Goal: Information Seeking & Learning: Learn about a topic

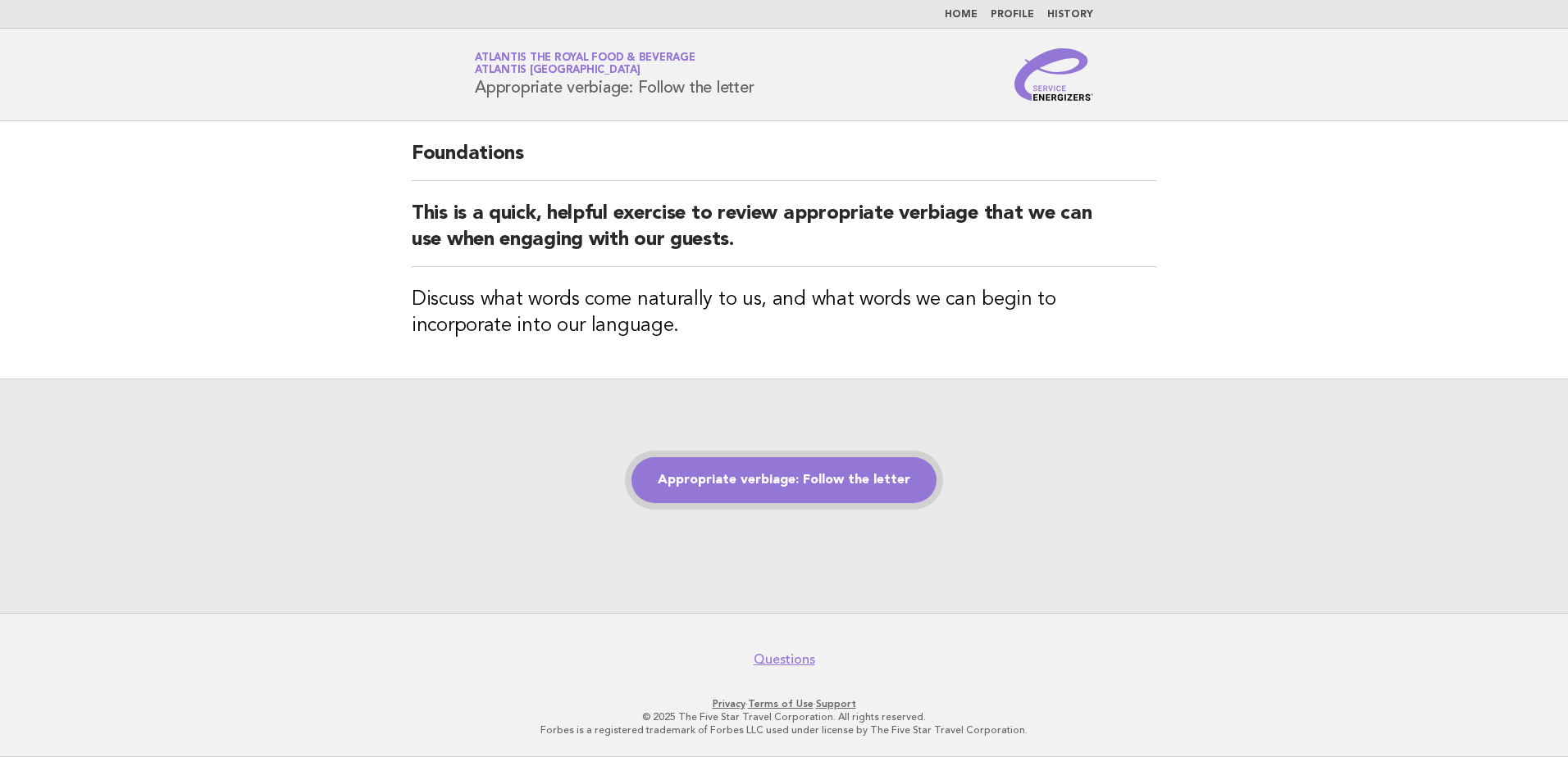
click at [791, 472] on link "Appropriate verbiage: Follow the letter" at bounding box center [784, 480] width 305 height 46
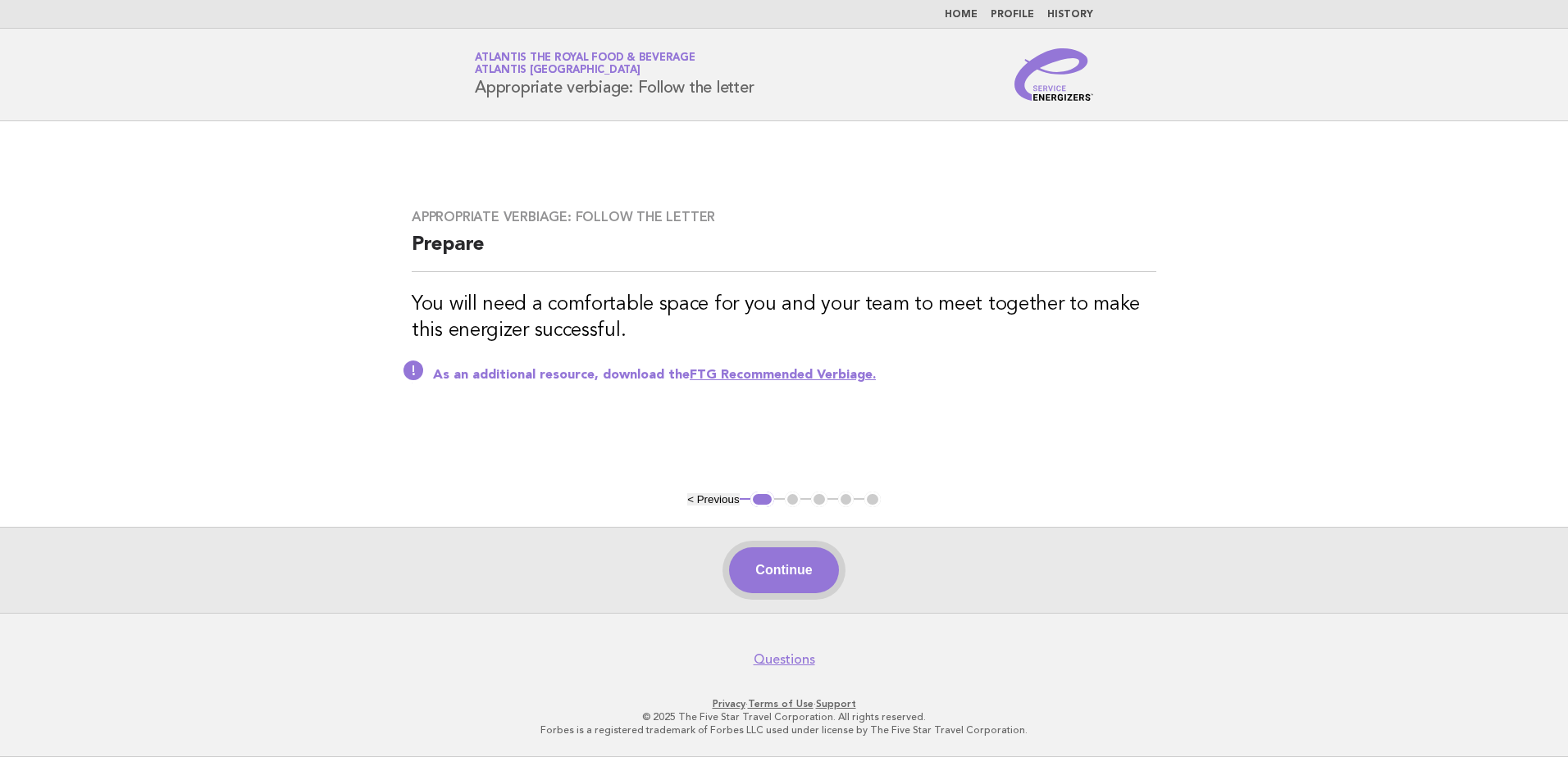
click at [778, 588] on button "Continue" at bounding box center [784, 571] width 109 height 46
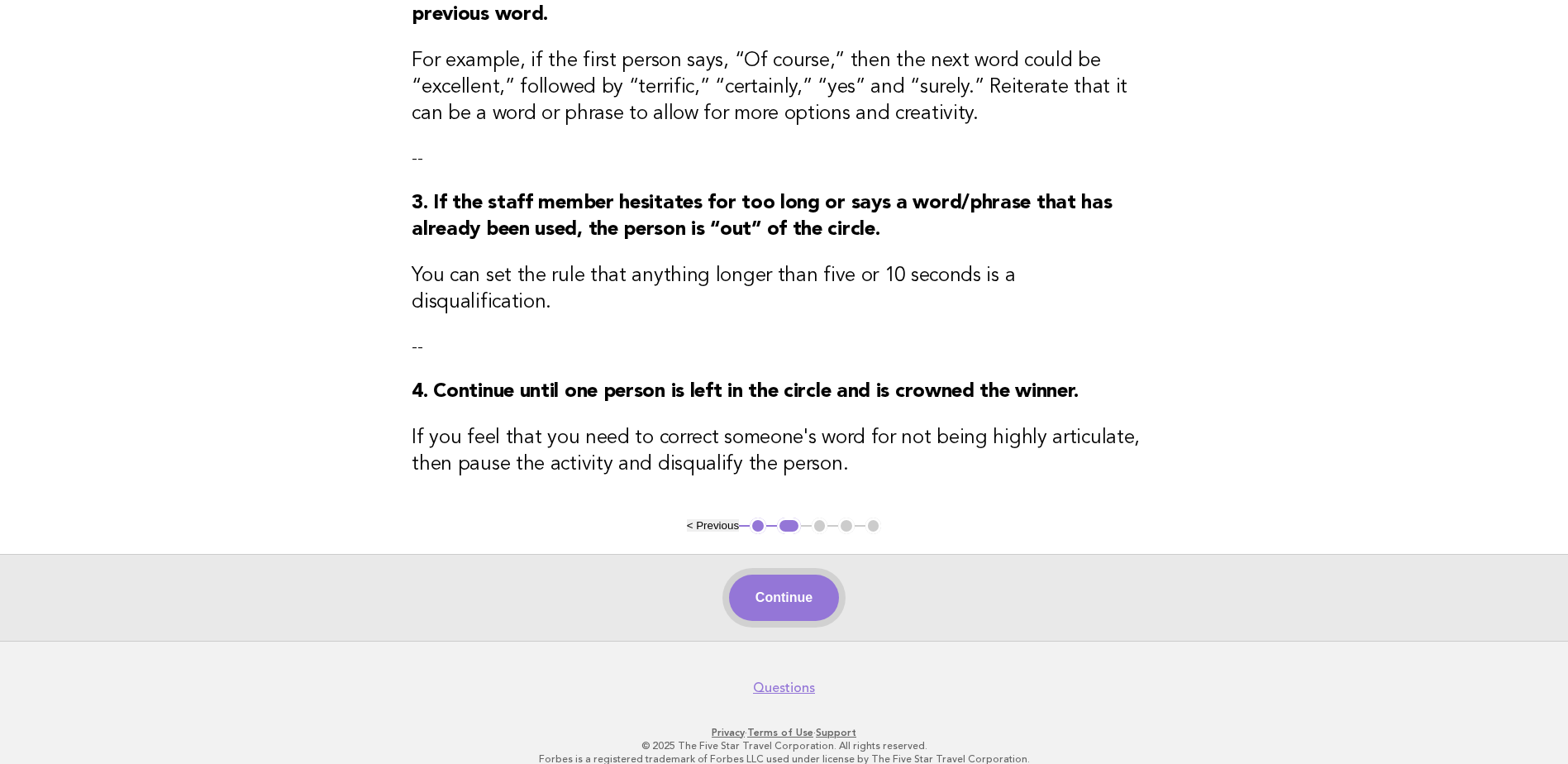
click at [825, 575] on button "Continue" at bounding box center [784, 598] width 110 height 46
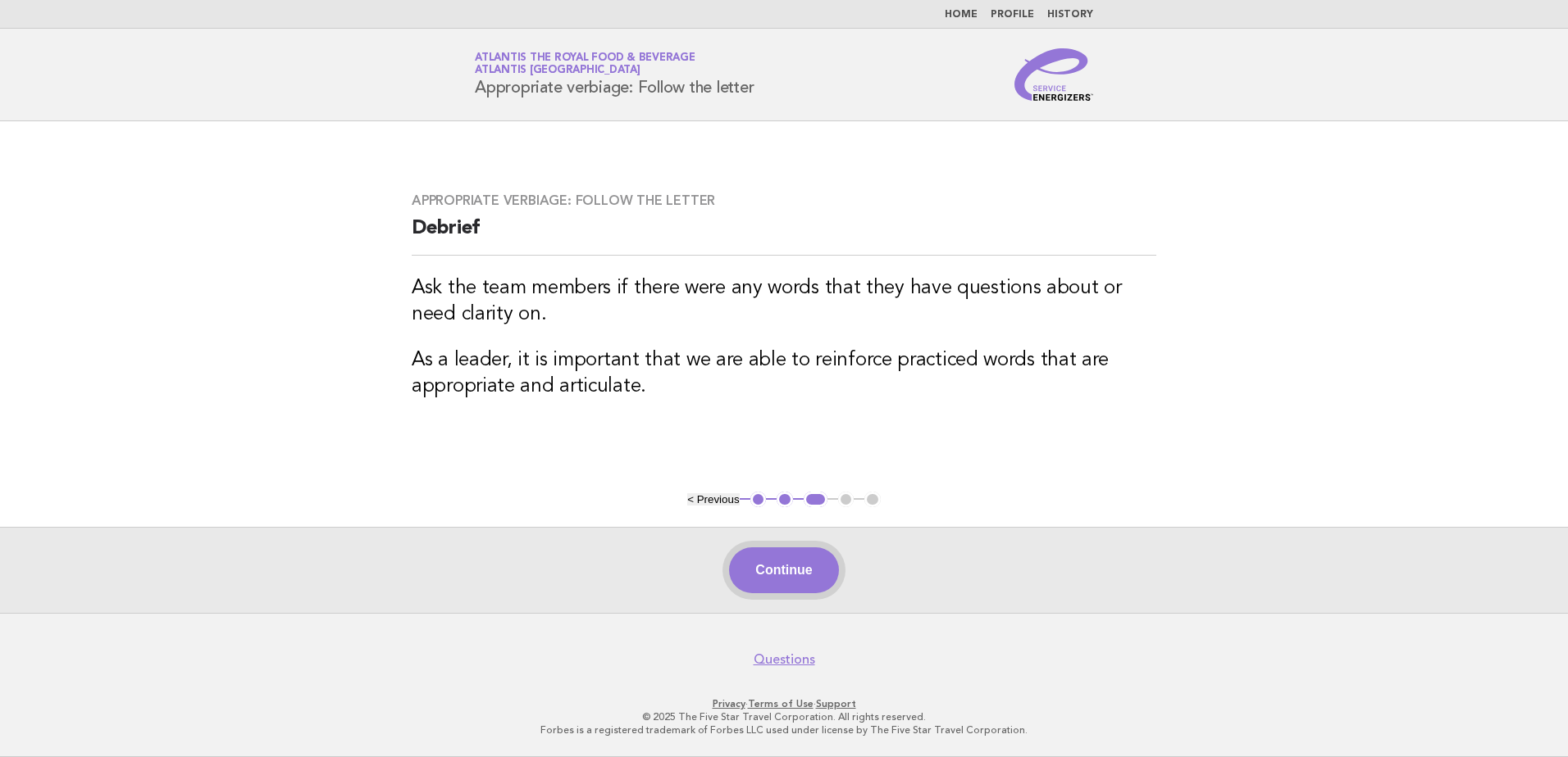
click at [762, 578] on button "Continue" at bounding box center [784, 571] width 109 height 46
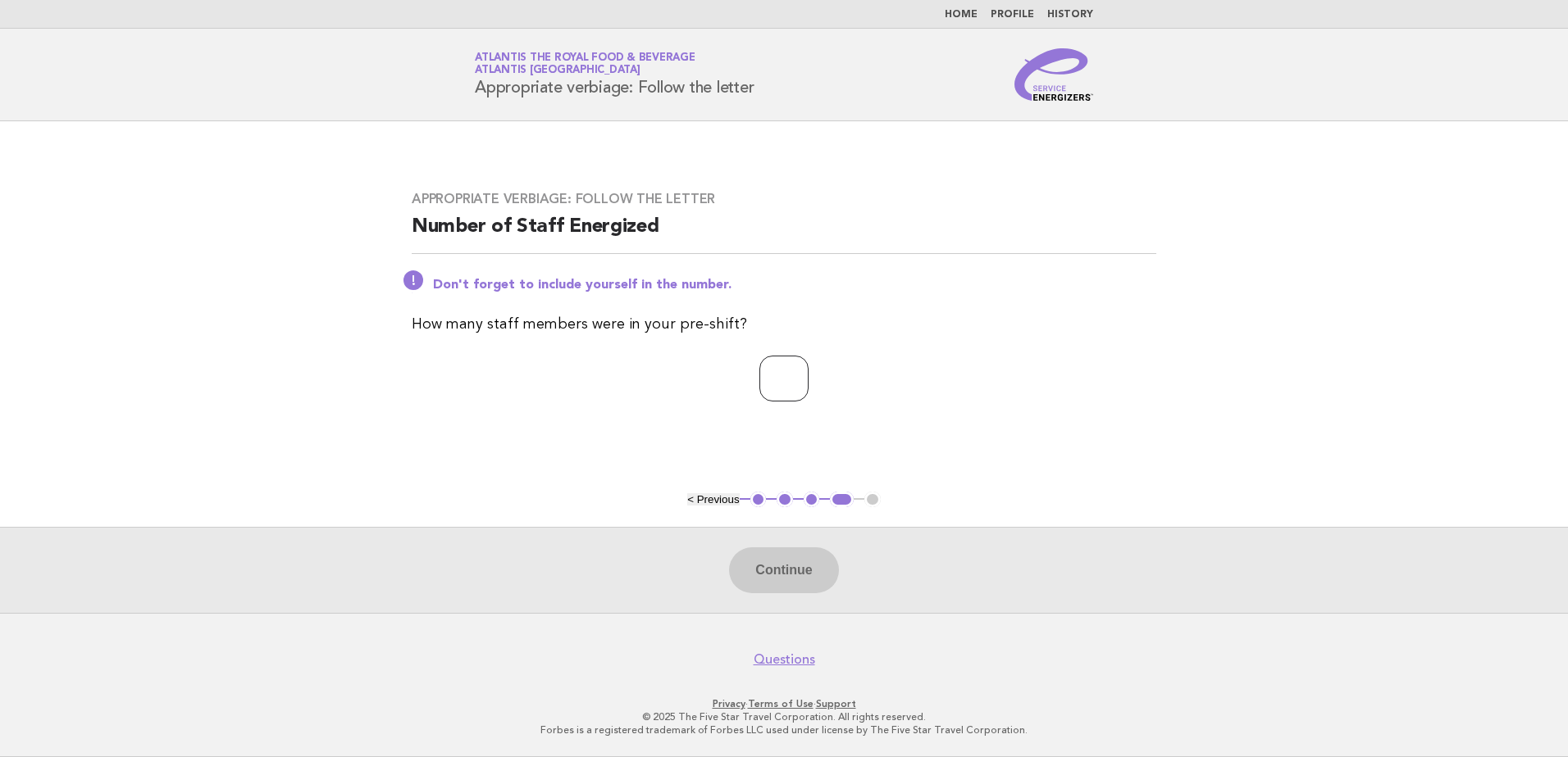
click at [795, 370] on input "number" at bounding box center [784, 378] width 49 height 46
type input "**"
click at [793, 587] on button "Continue" at bounding box center [784, 571] width 109 height 46
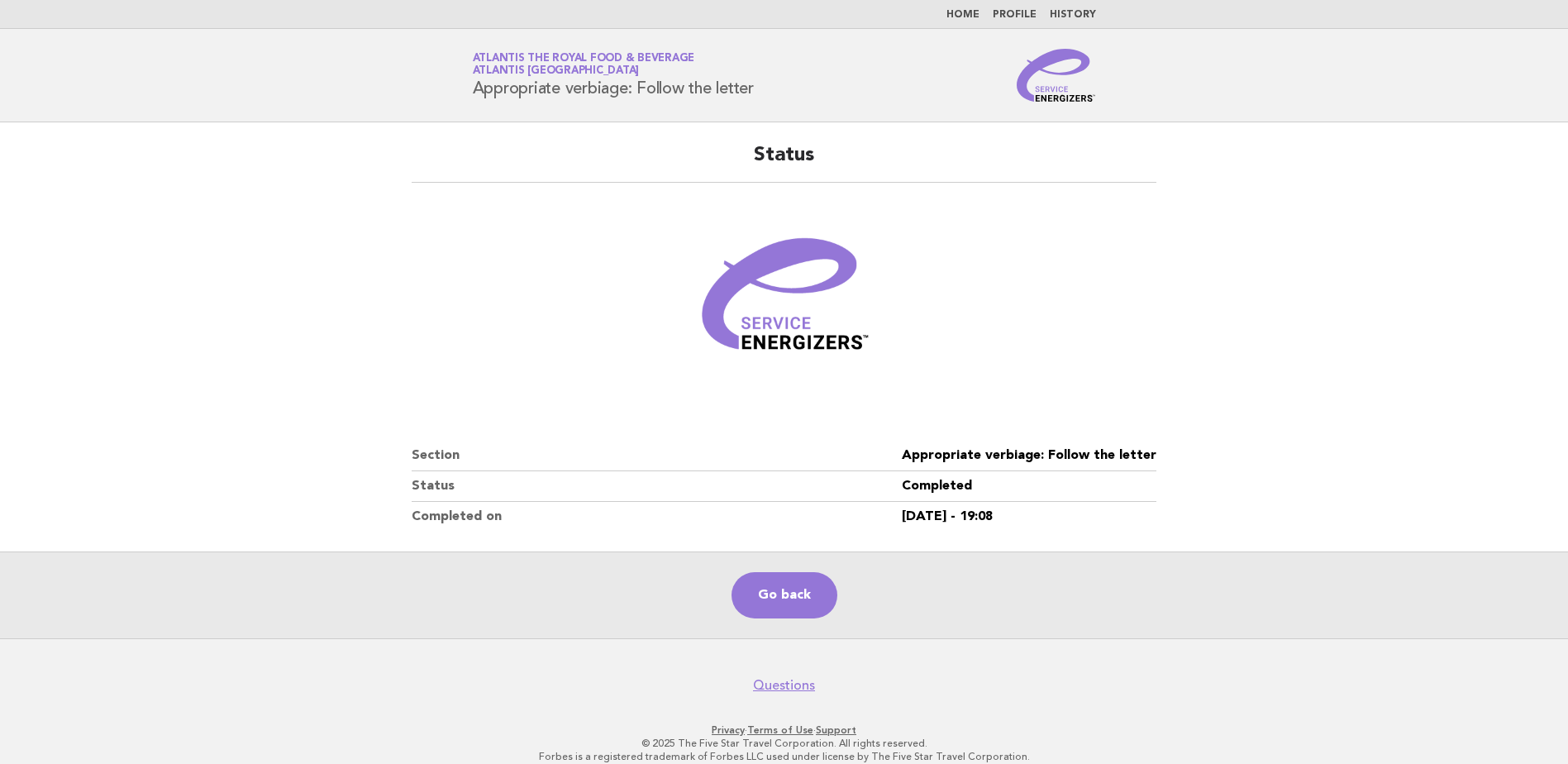
click at [1055, 95] on img at bounding box center [1056, 75] width 79 height 53
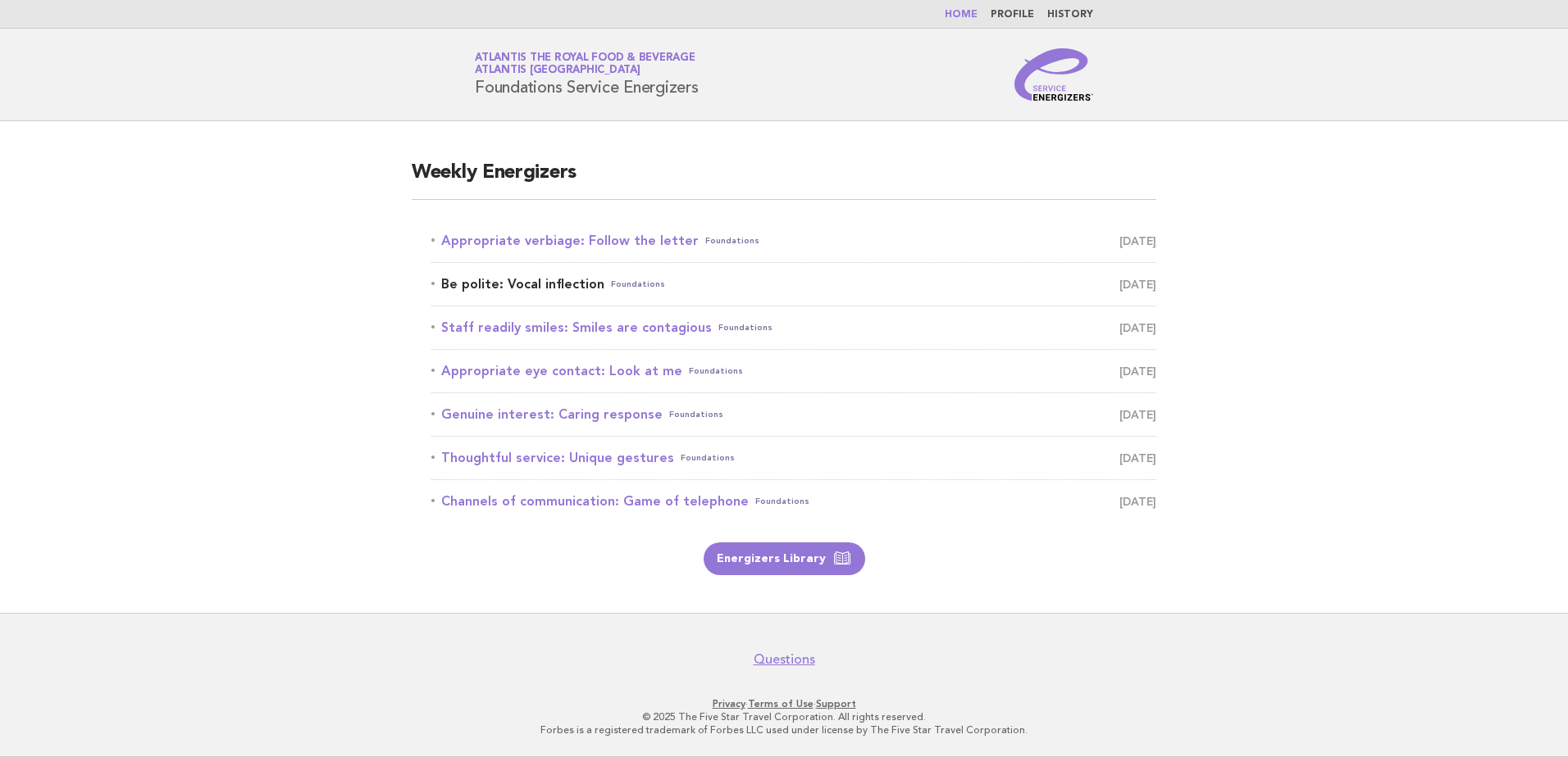
click at [533, 283] on link "Be polite: Vocal inflection Foundations August 24" at bounding box center [794, 284] width 725 height 23
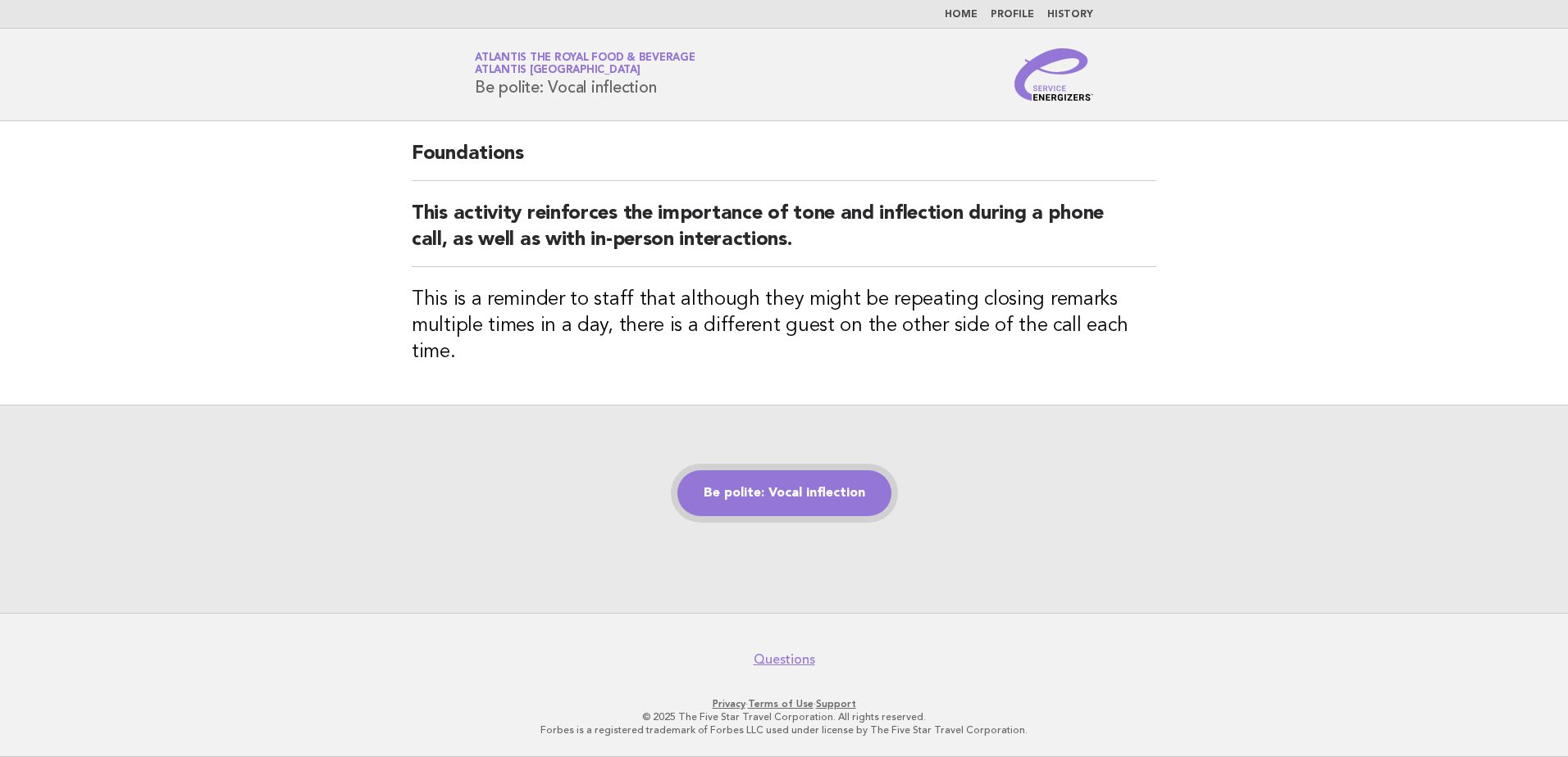
click at [839, 475] on link "Be polite: Vocal inflection" at bounding box center [784, 494] width 214 height 46
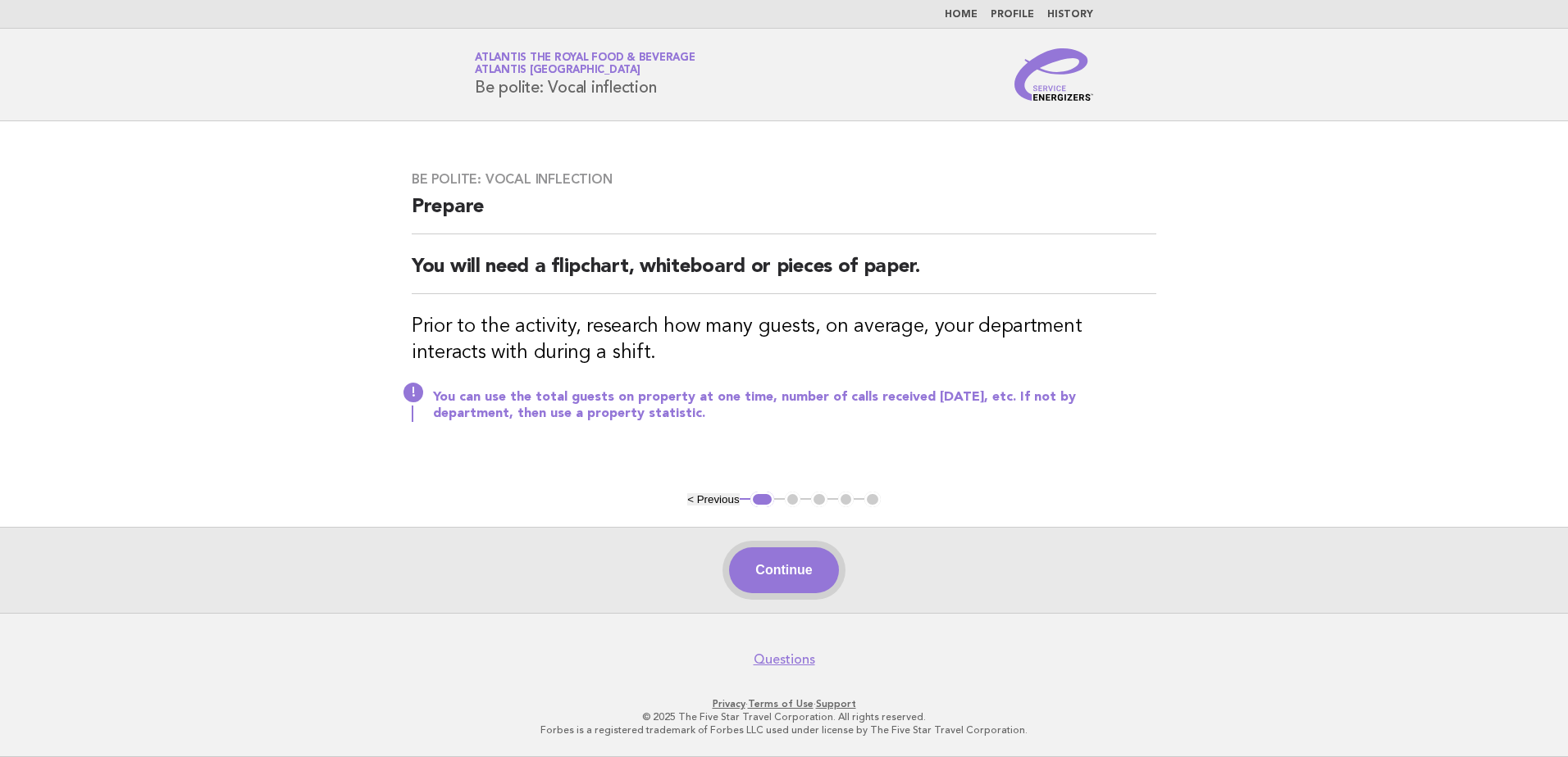
click at [767, 565] on button "Continue" at bounding box center [784, 571] width 109 height 46
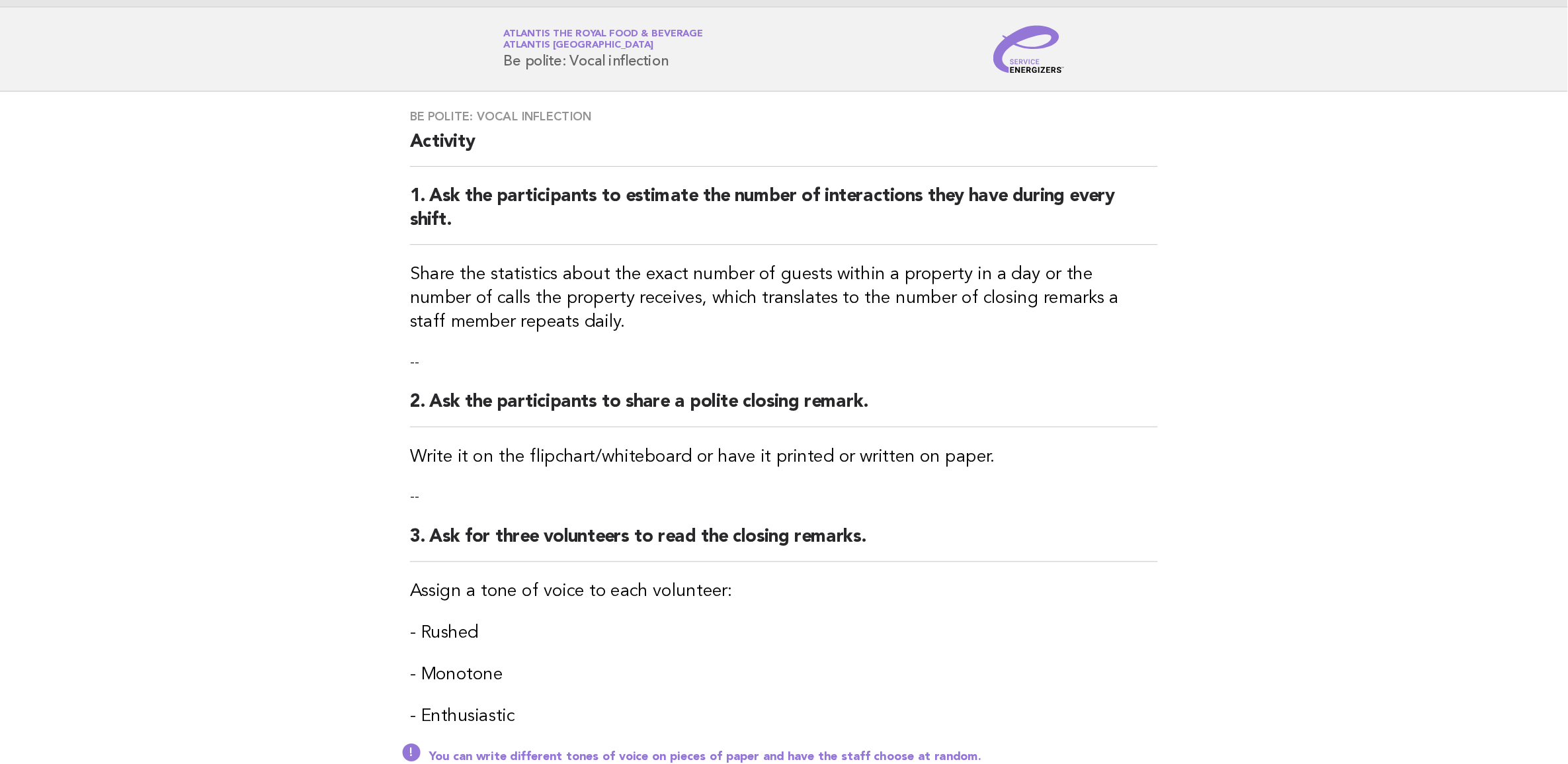
scroll to position [16, 0]
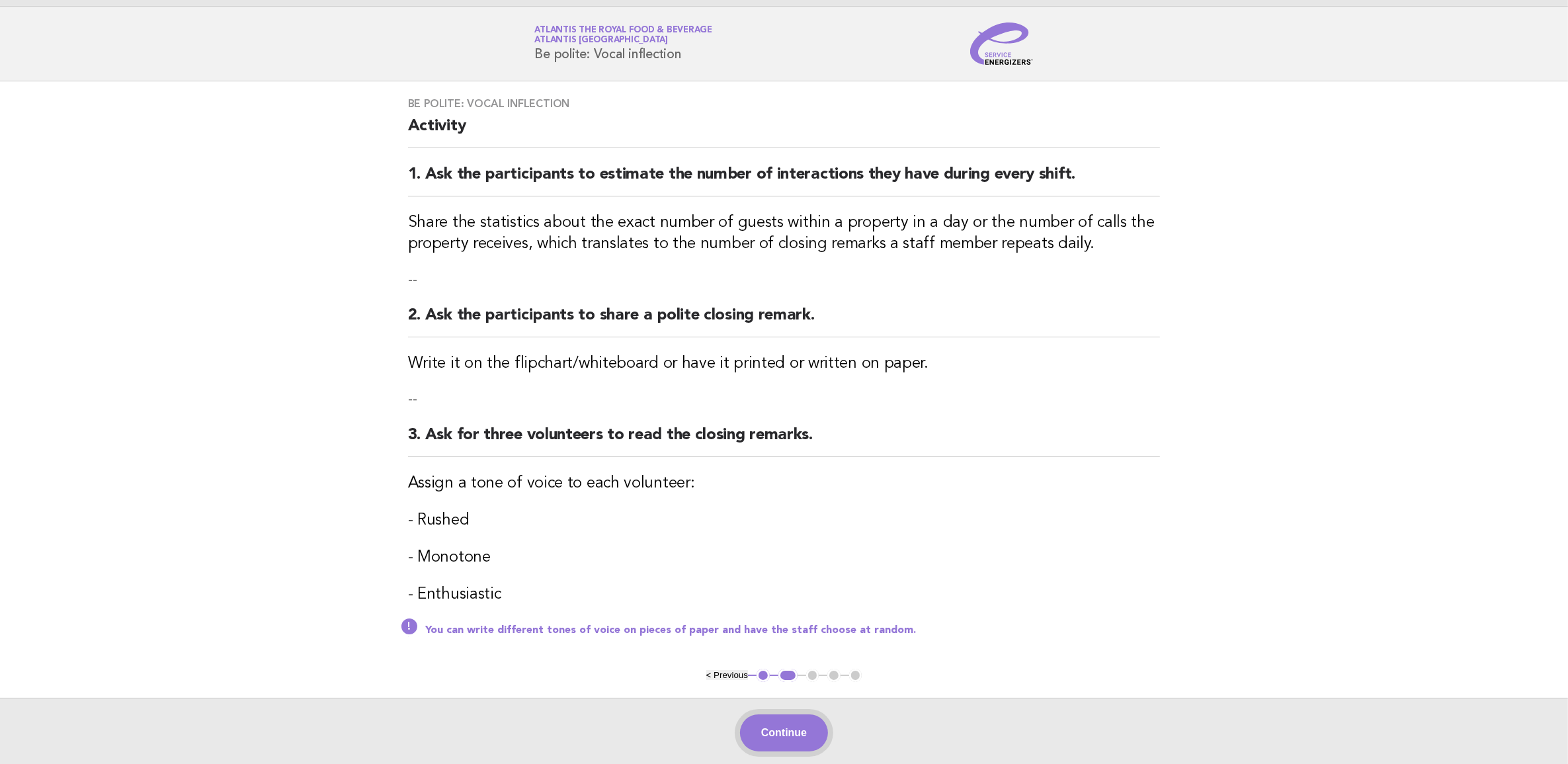
click at [788, 610] on button "Continue" at bounding box center [784, 733] width 88 height 37
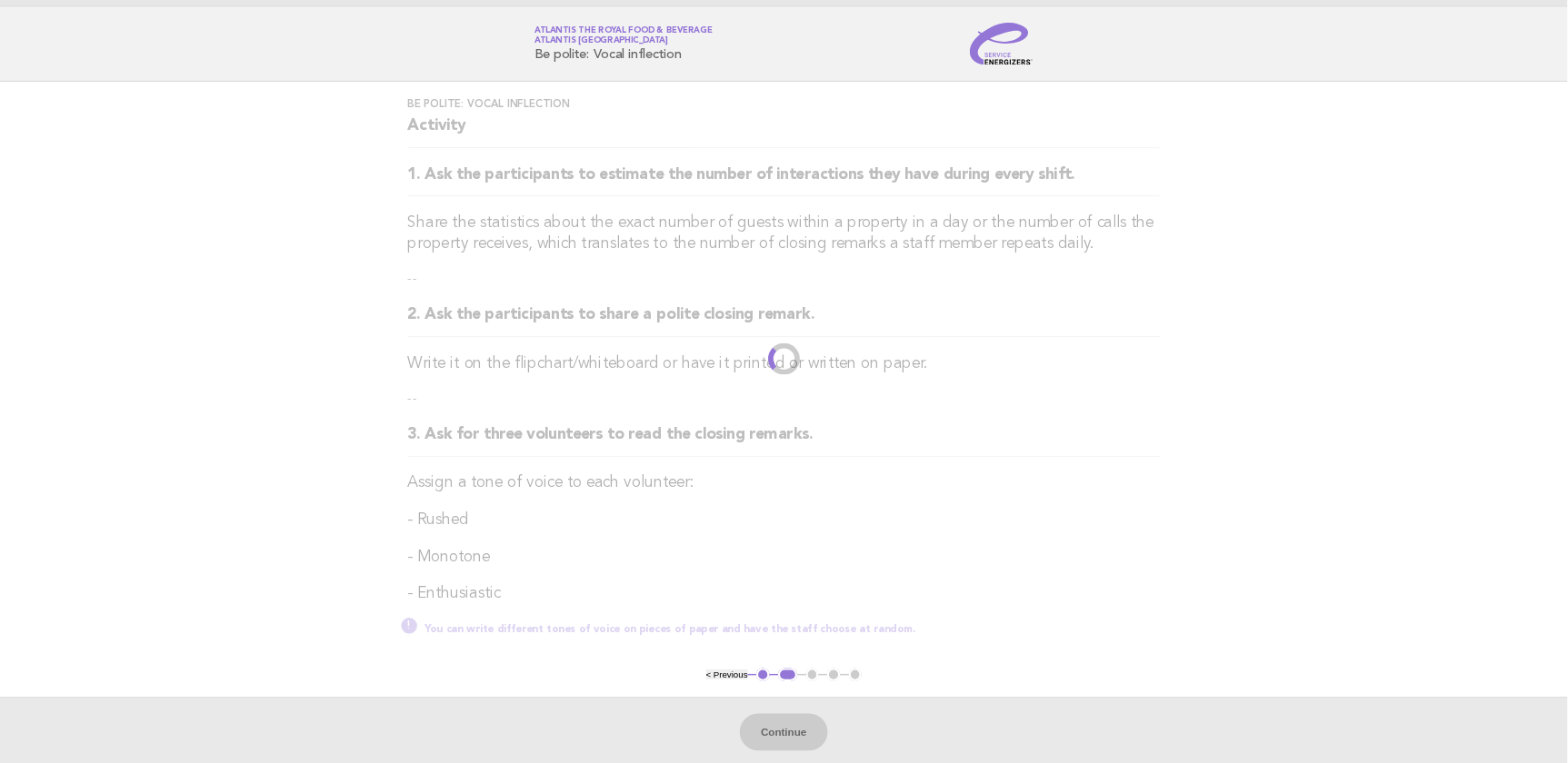
scroll to position [0, 0]
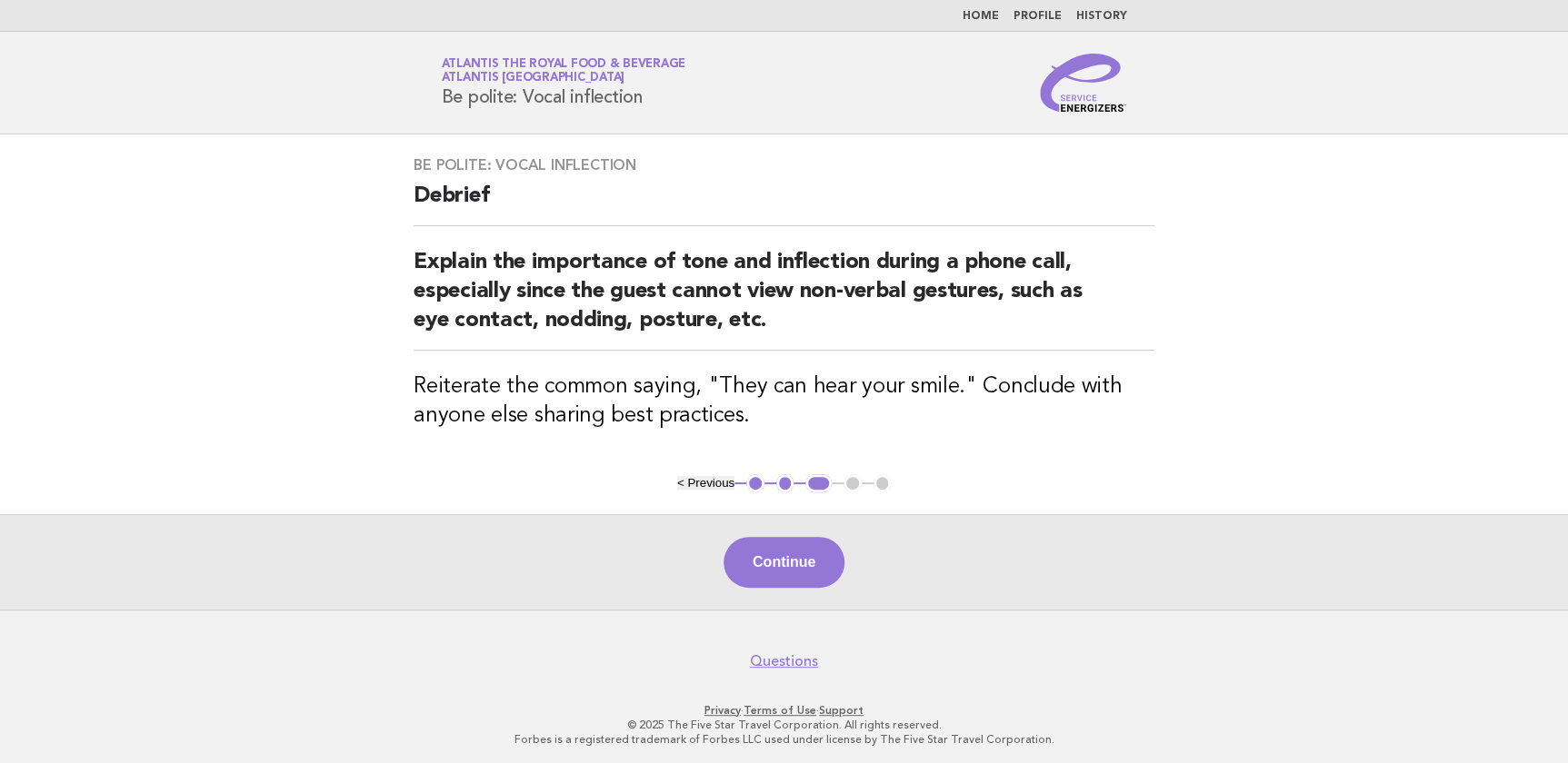
click at [1301, 345] on main "Be polite: Vocal inflection Debrief Explain the importance of tone and inflecti…" at bounding box center [784, 372] width 1568 height 475
click at [810, 560] on button "Continue" at bounding box center [784, 562] width 121 height 51
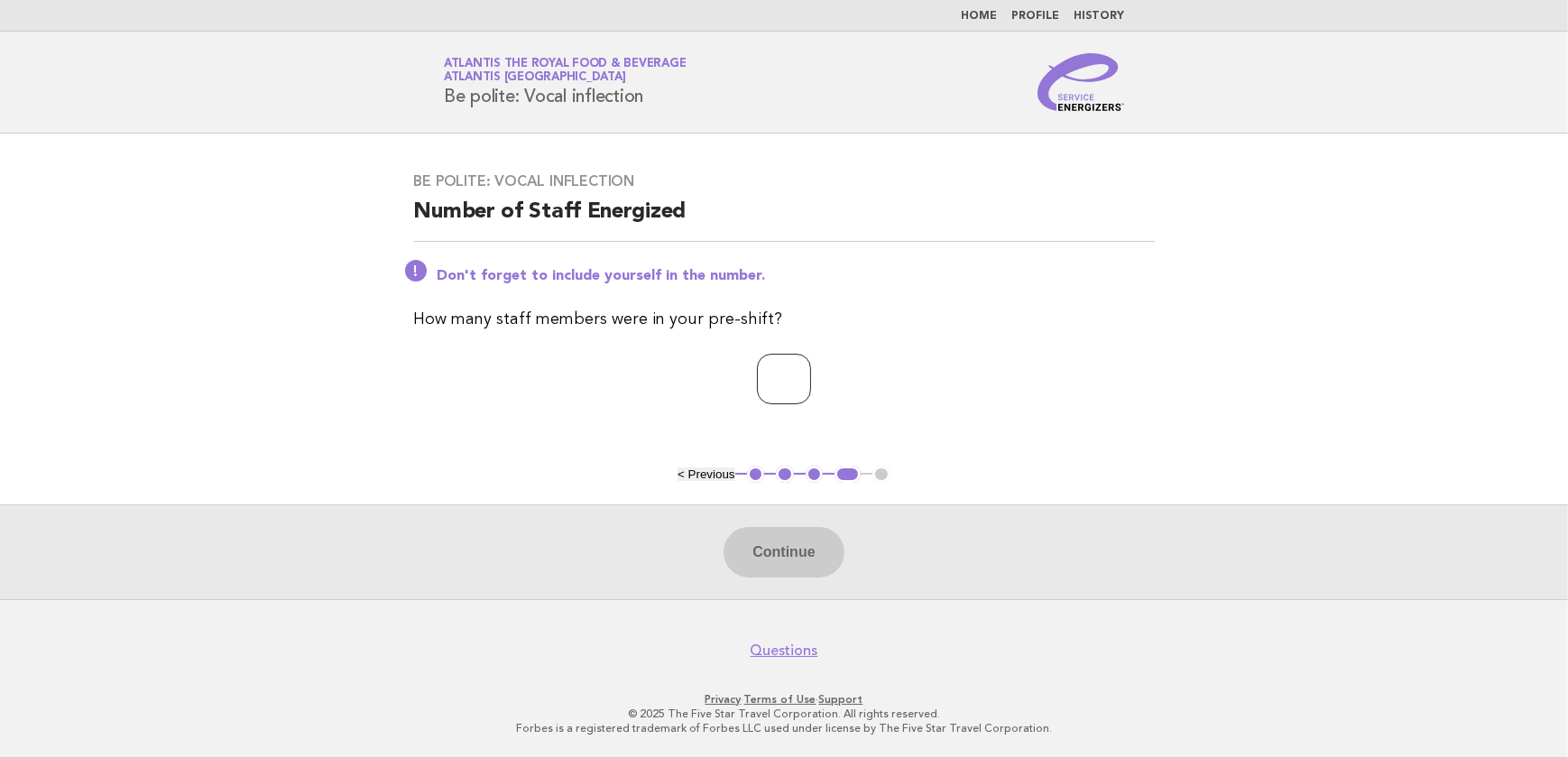
click at [759, 383] on input "number" at bounding box center [784, 379] width 54 height 50
type input "**"
click at [809, 532] on button "Continue" at bounding box center [783, 552] width 120 height 50
